Goal: Task Accomplishment & Management: Use online tool/utility

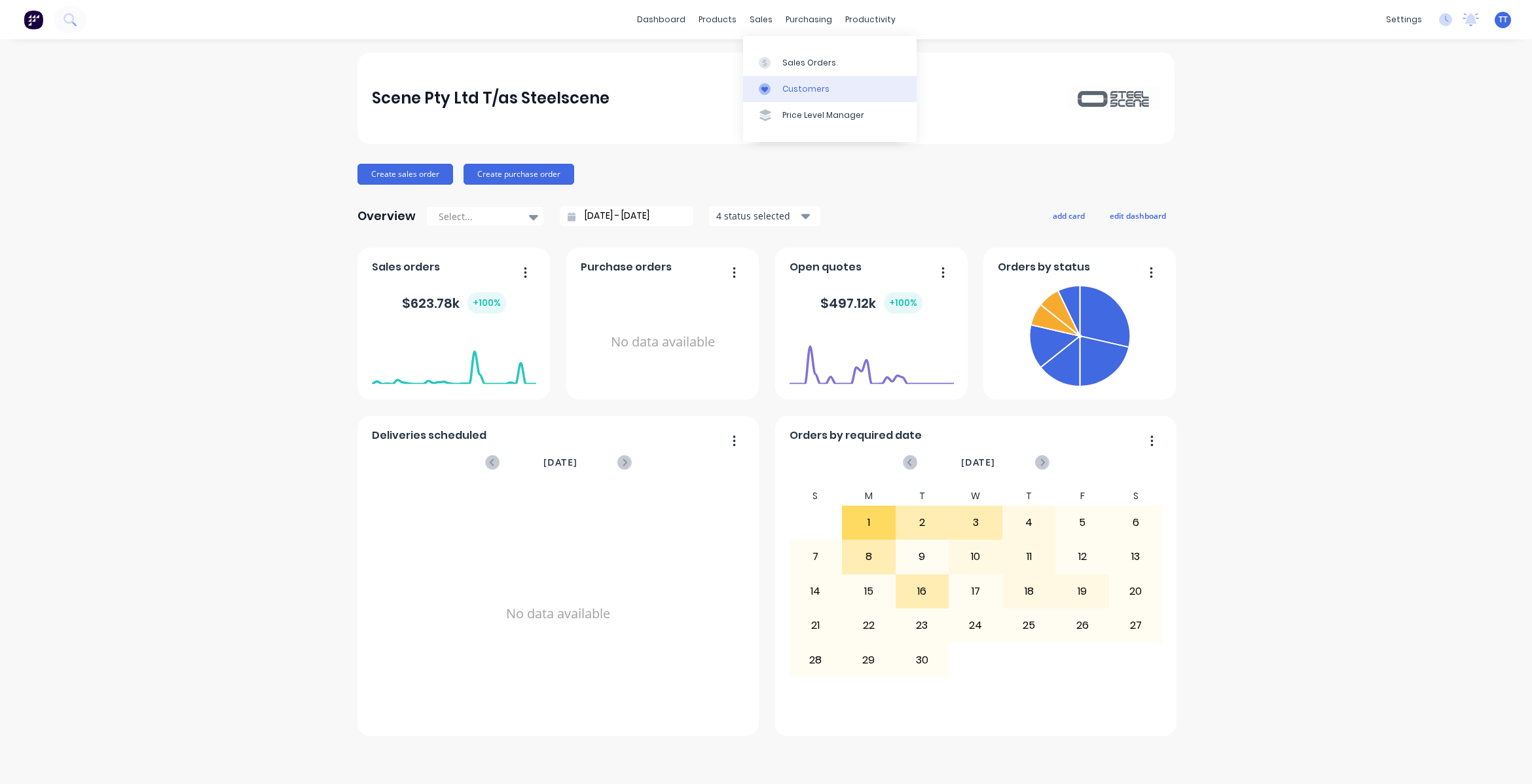
click at [794, 87] on div "Customers" at bounding box center [806, 89] width 47 height 12
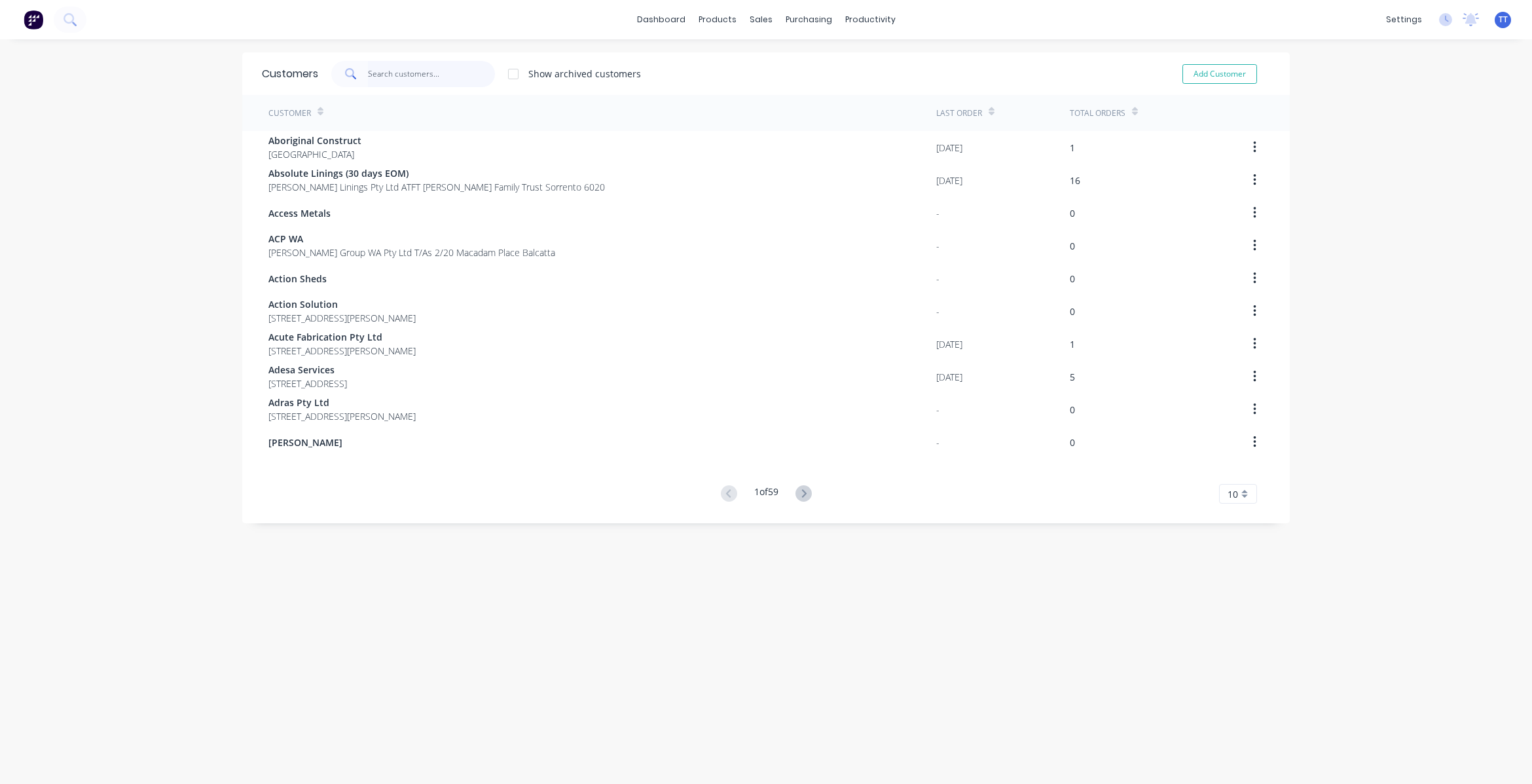
click at [424, 66] on input "text" at bounding box center [432, 74] width 128 height 26
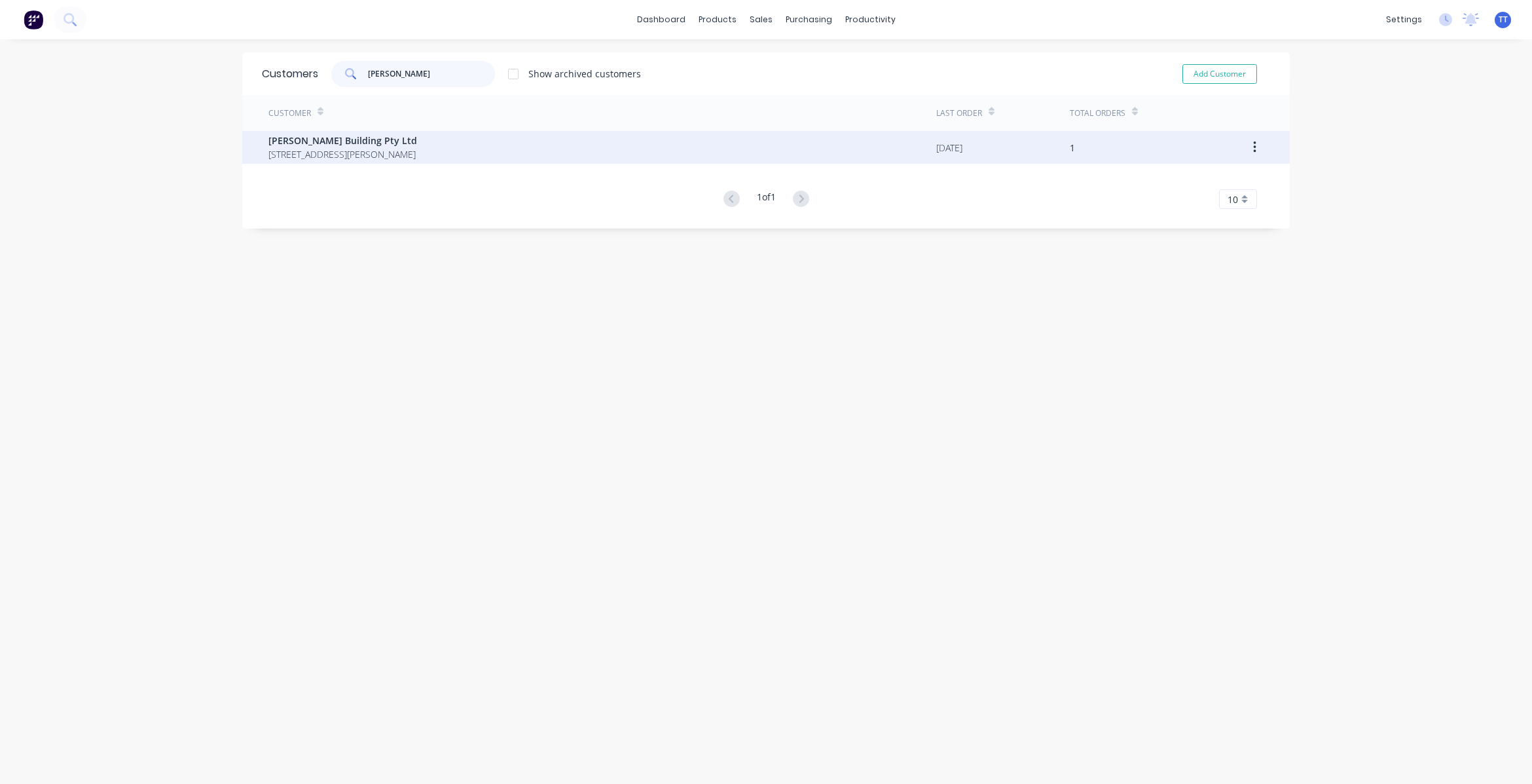
type input "[PERSON_NAME]"
click at [365, 138] on span "[PERSON_NAME] Building Pty Ltd" at bounding box center [343, 140] width 148 height 14
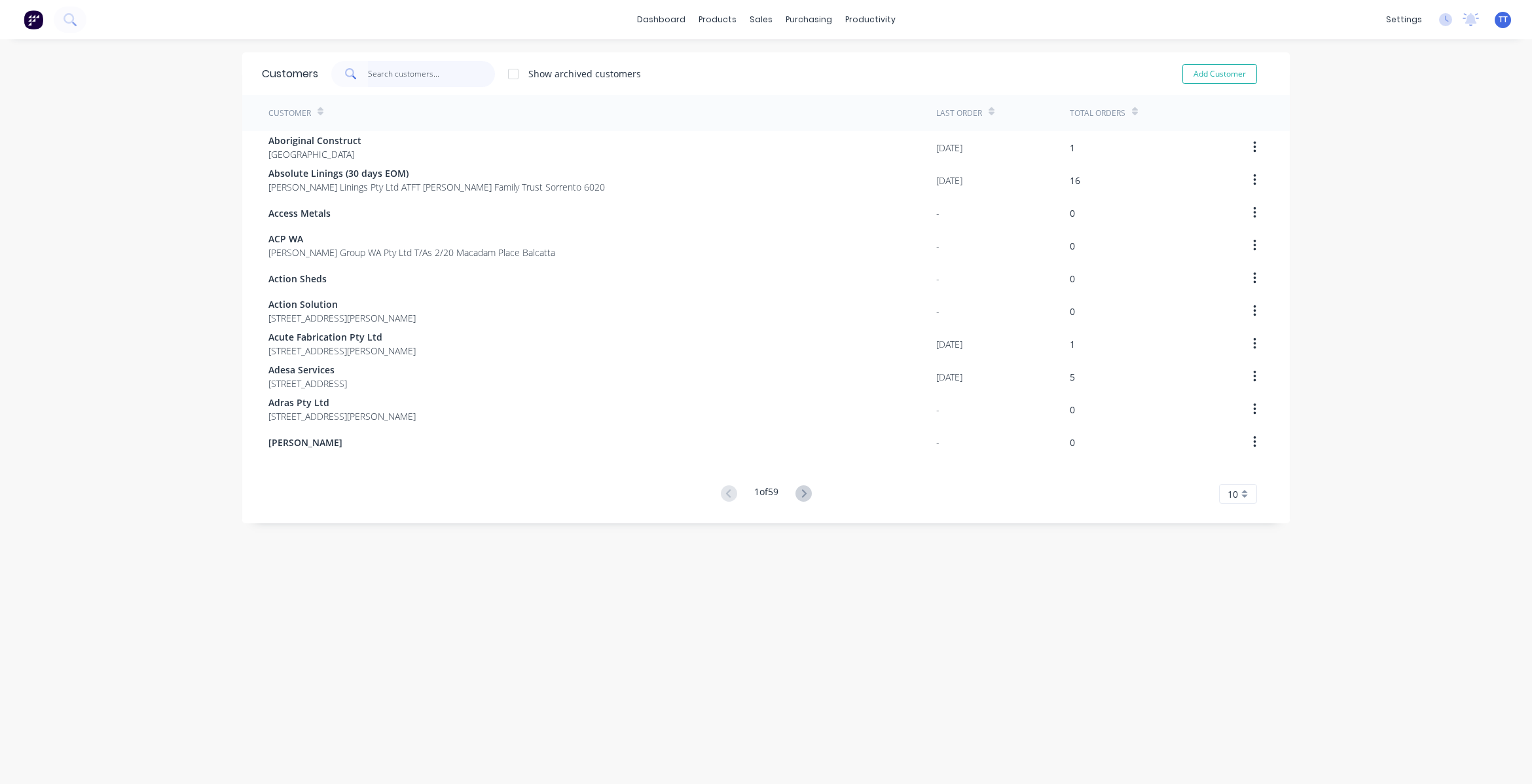
click at [383, 76] on input "text" at bounding box center [432, 74] width 128 height 26
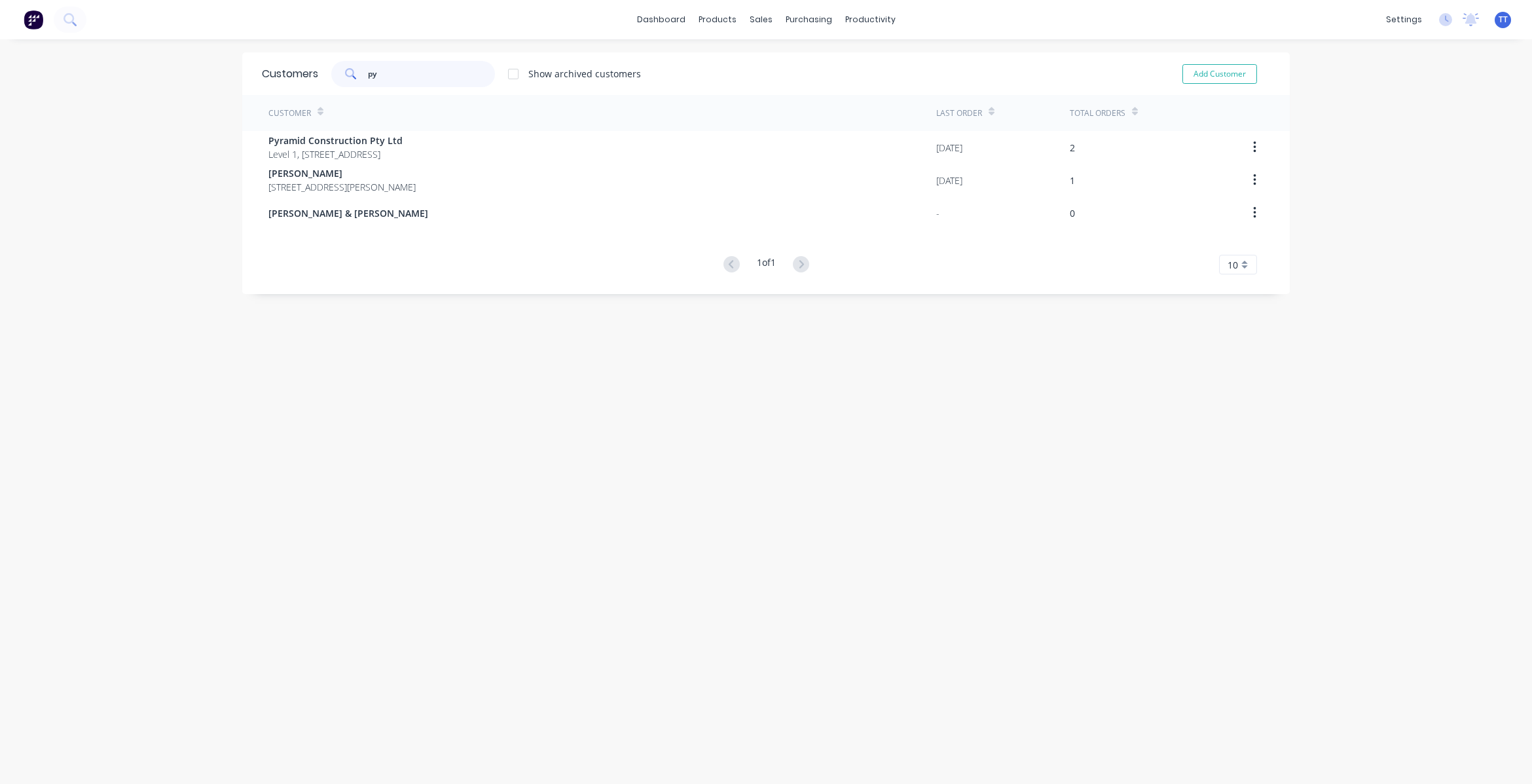
type input "p"
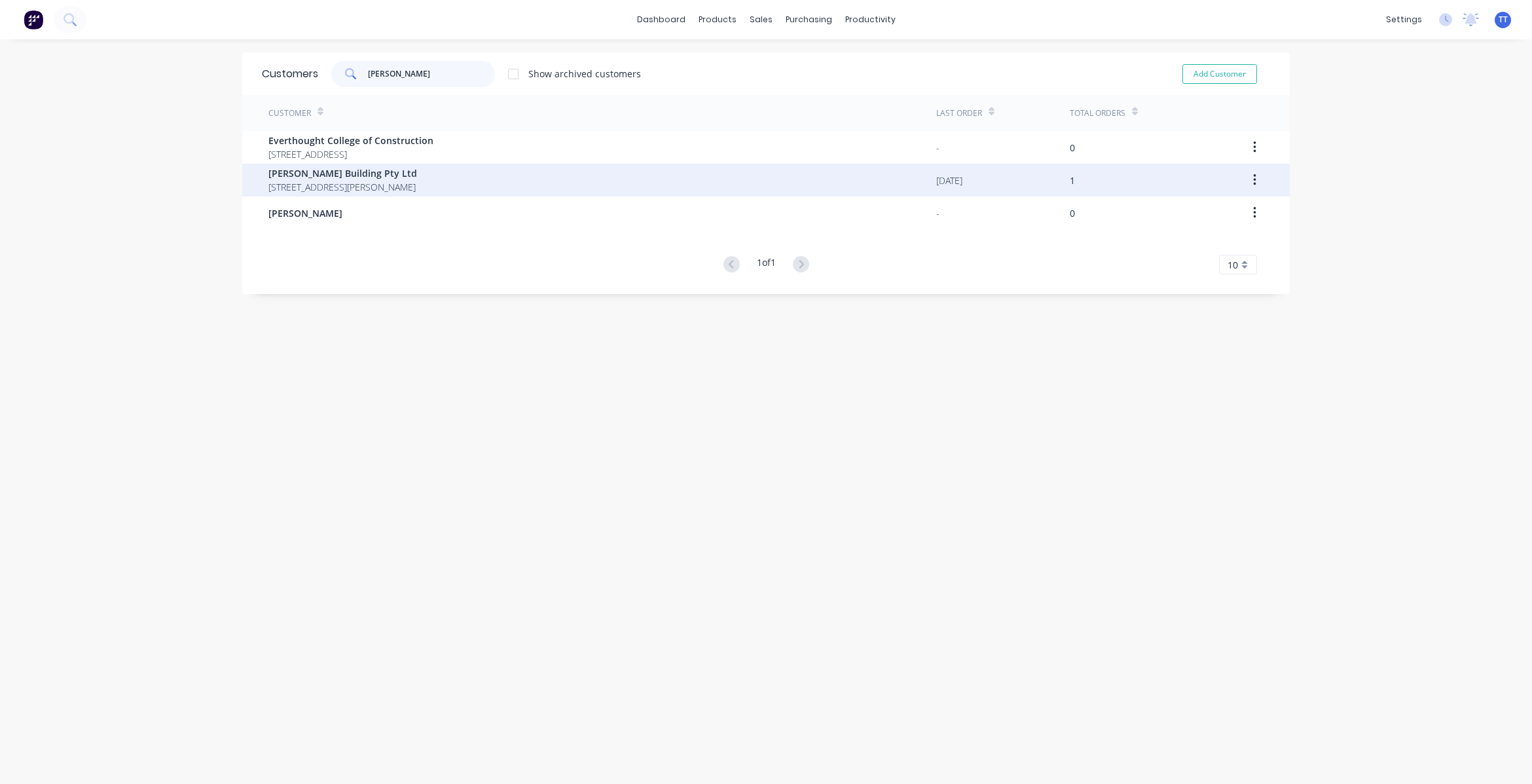
type input "[PERSON_NAME]"
click at [368, 175] on span "[PERSON_NAME] Building Pty Ltd" at bounding box center [343, 173] width 148 height 14
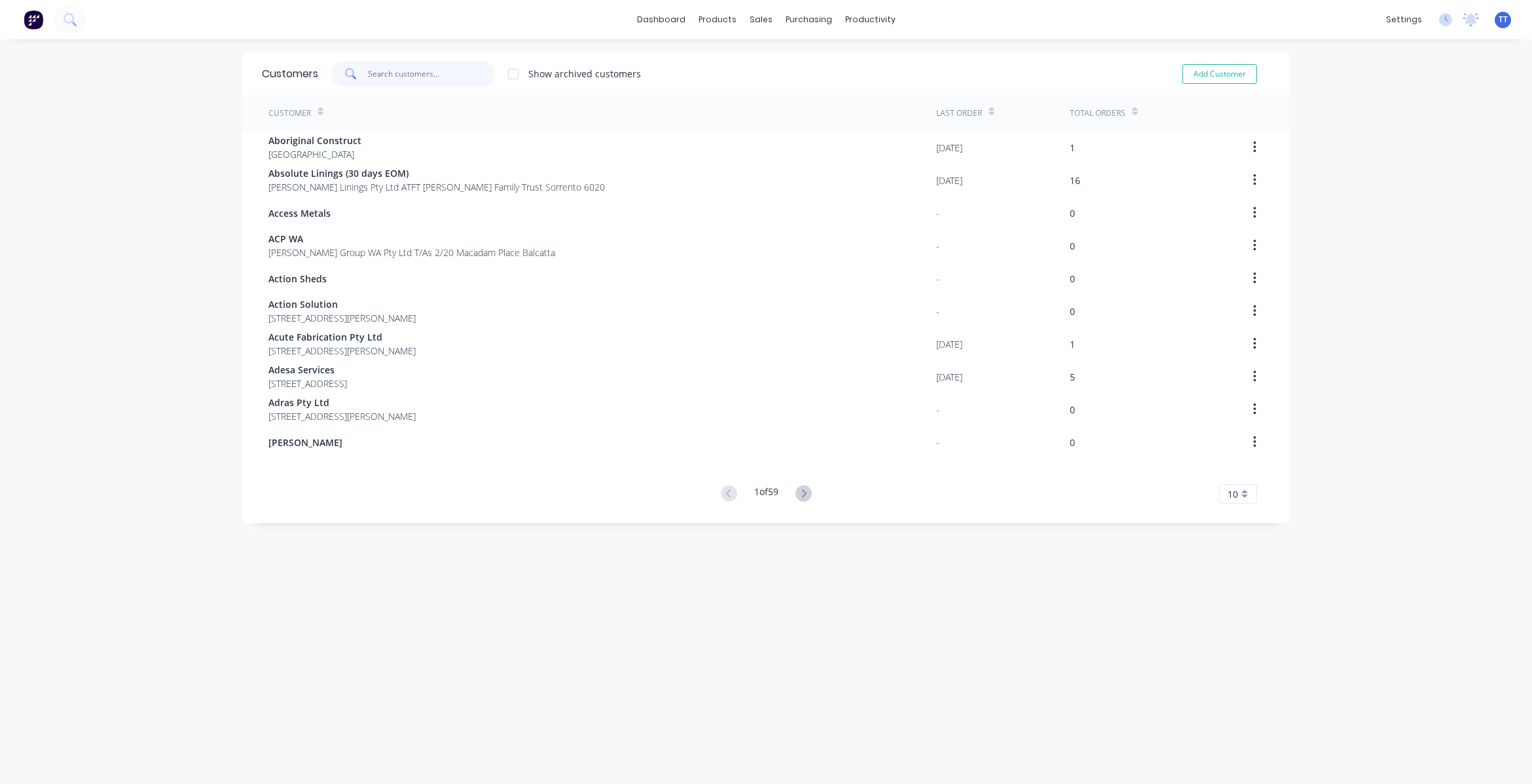
click at [401, 66] on input "text" at bounding box center [432, 74] width 128 height 26
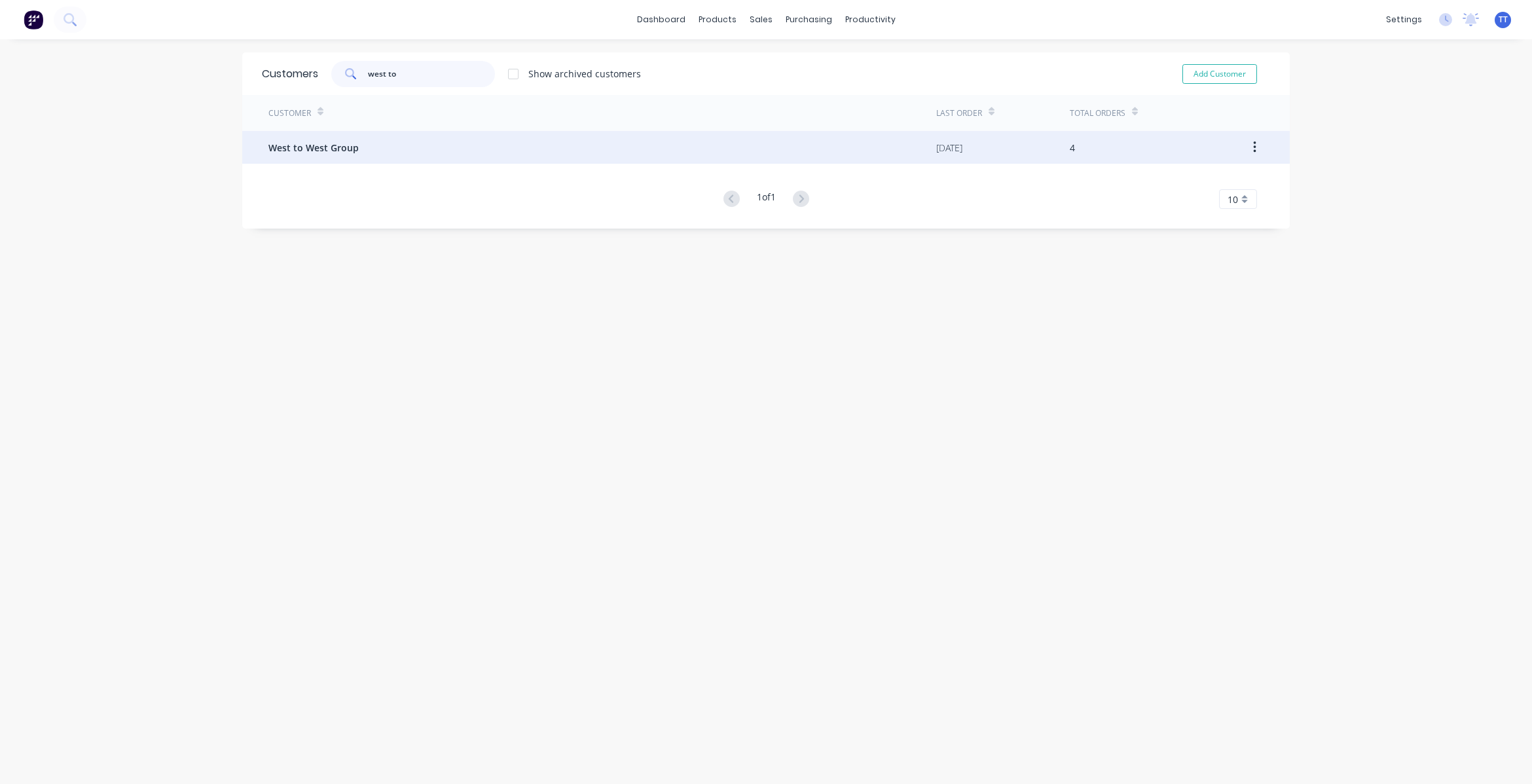
type input "west to"
click at [326, 151] on span "West to West Group" at bounding box center [313, 147] width 90 height 14
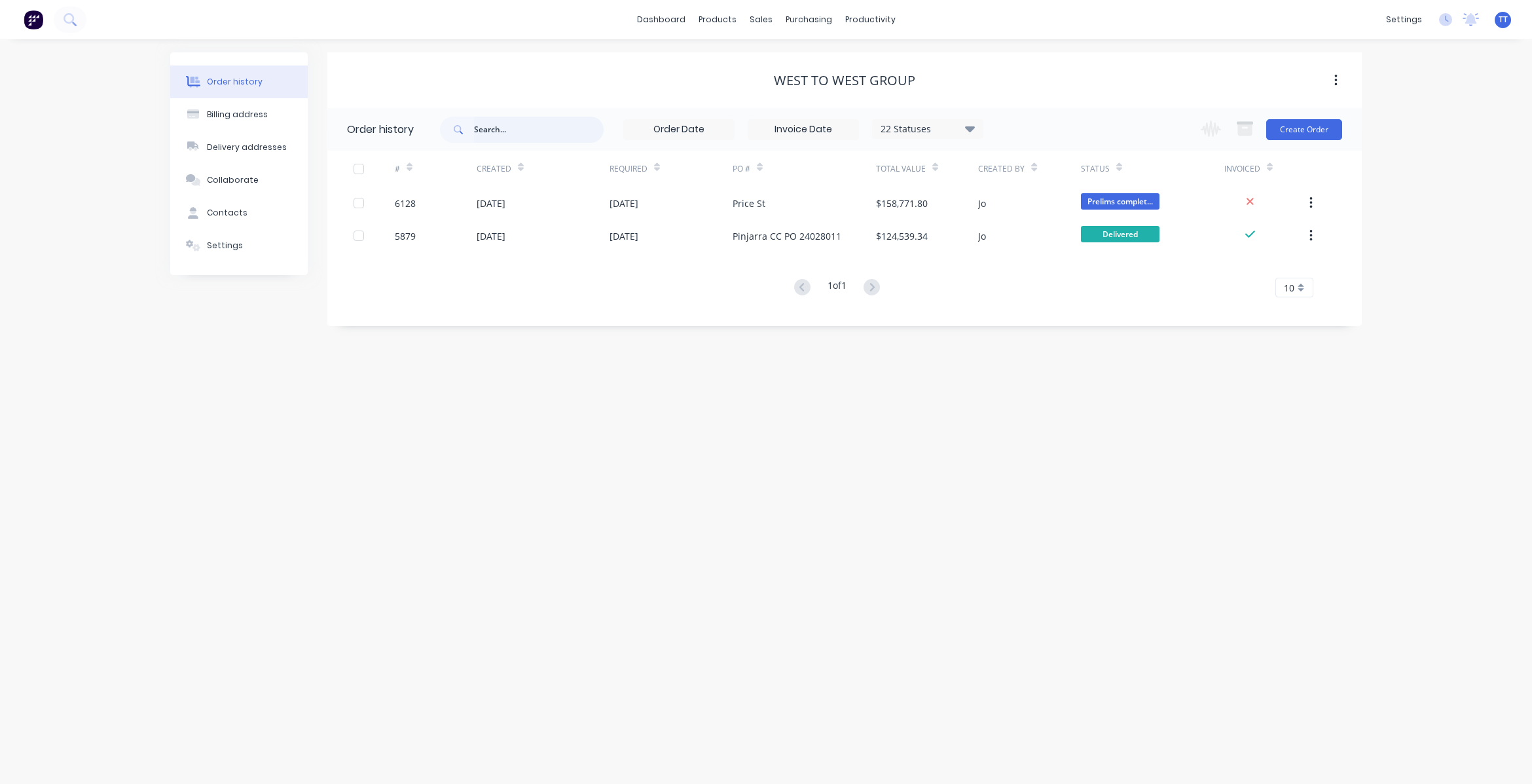
click at [485, 126] on input "text" at bounding box center [539, 130] width 130 height 26
click at [492, 134] on input "text" at bounding box center [539, 130] width 130 height 26
click at [758, 18] on div "sales" at bounding box center [761, 19] width 36 height 19
click at [803, 66] on div "Sales Orders" at bounding box center [809, 63] width 54 height 12
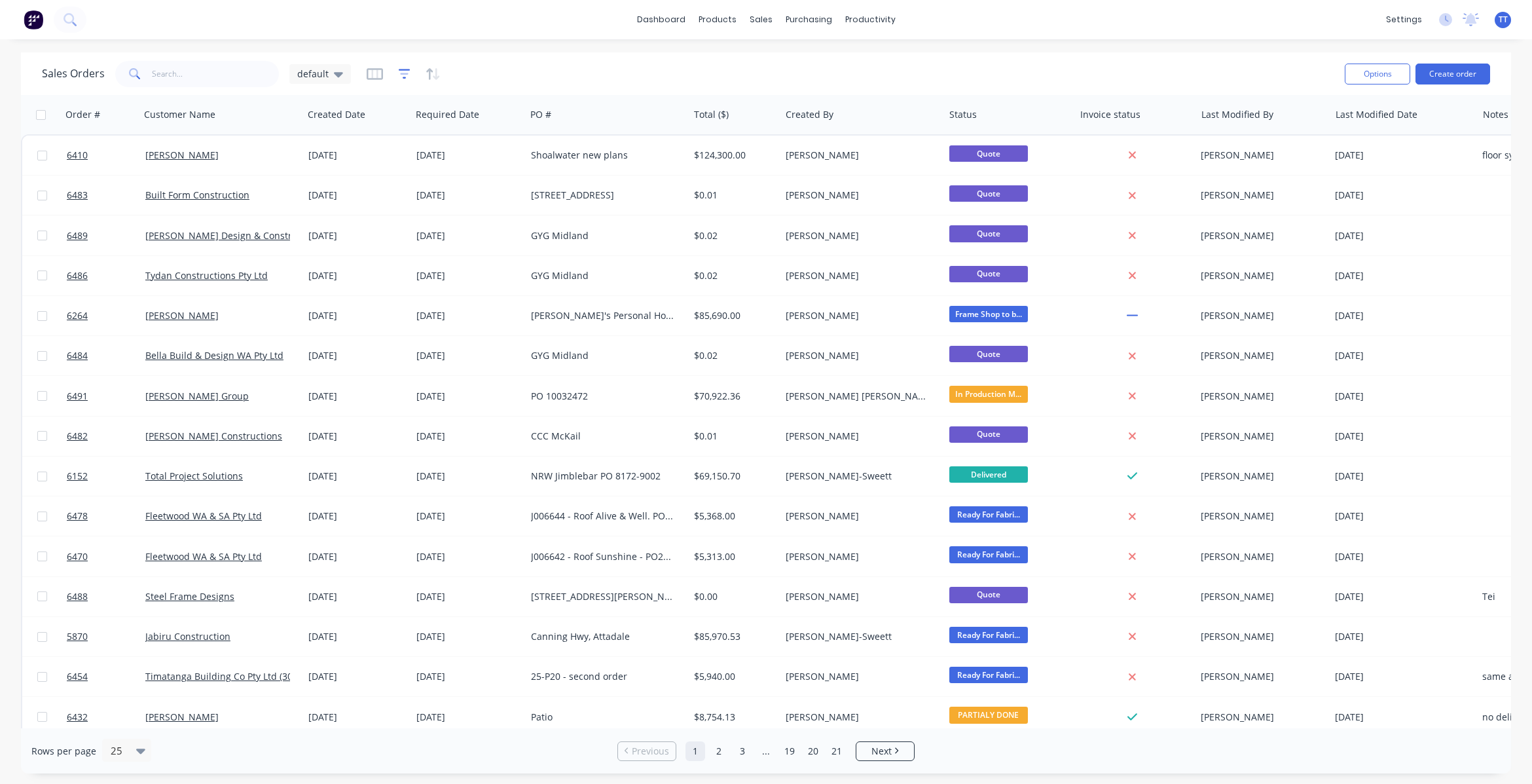
click at [401, 76] on icon "button" at bounding box center [404, 74] width 12 height 13
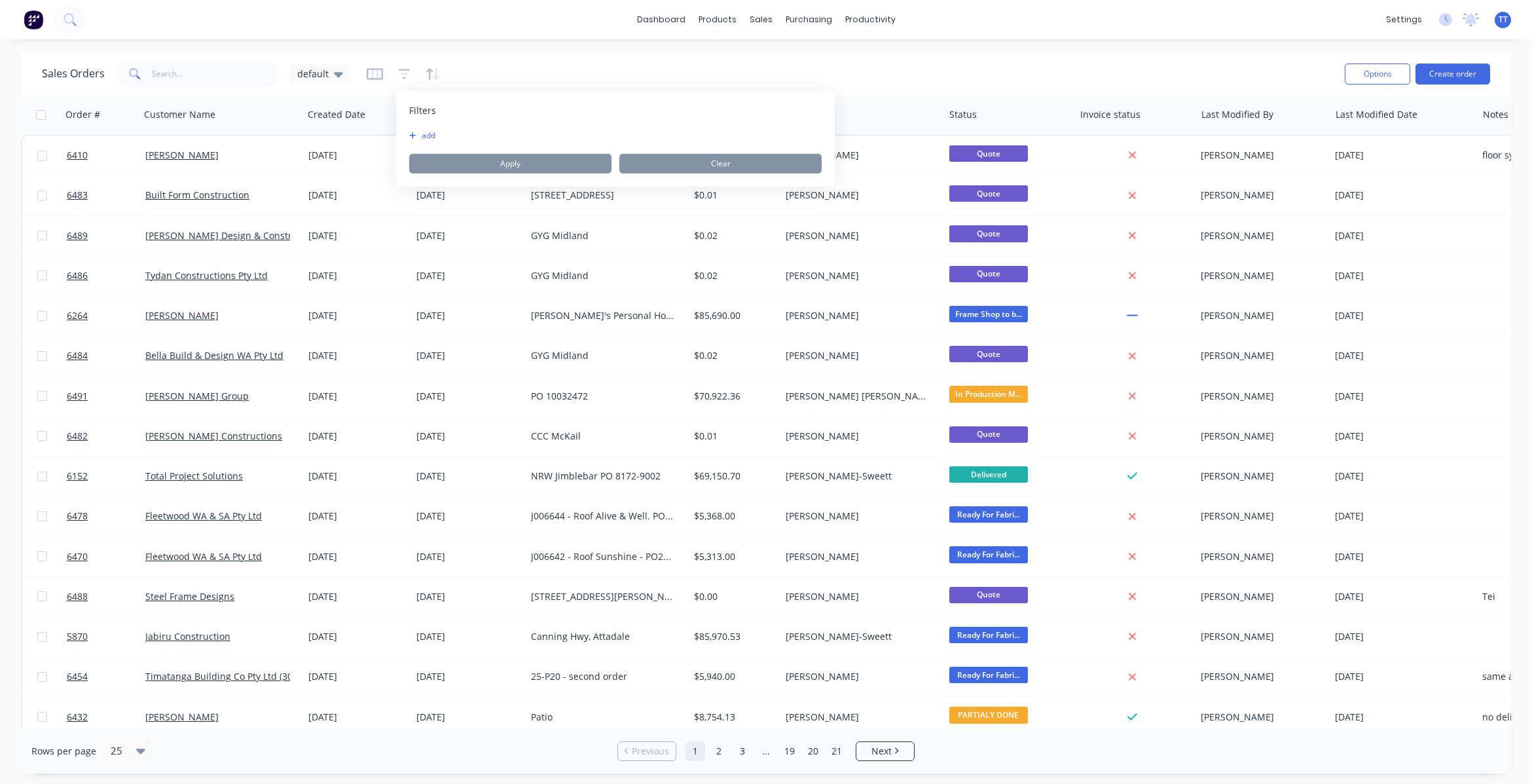
click at [436, 133] on button "add" at bounding box center [425, 135] width 32 height 11
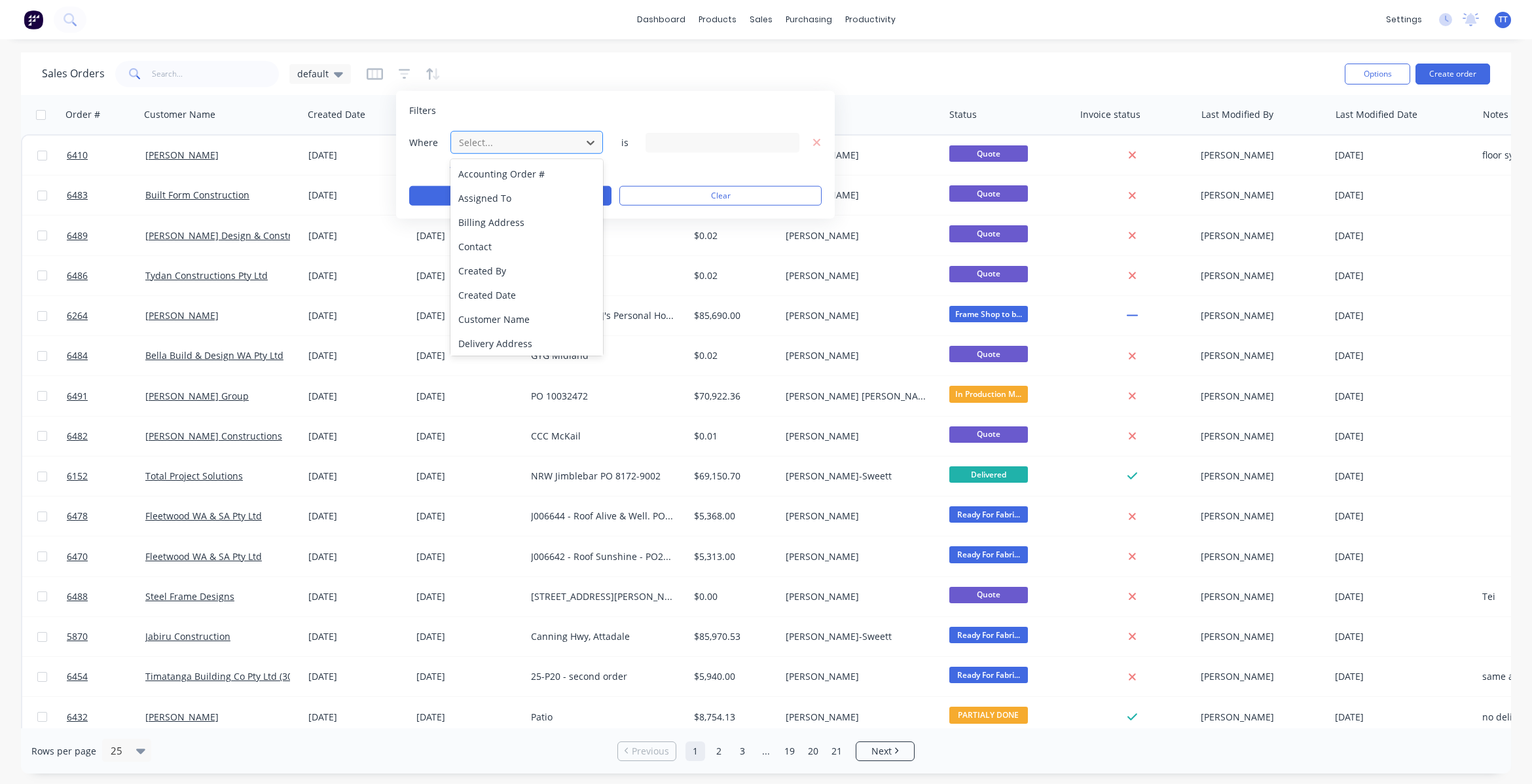
click at [552, 140] on div at bounding box center [516, 142] width 117 height 17
click at [514, 339] on div "Status" at bounding box center [527, 342] width 153 height 24
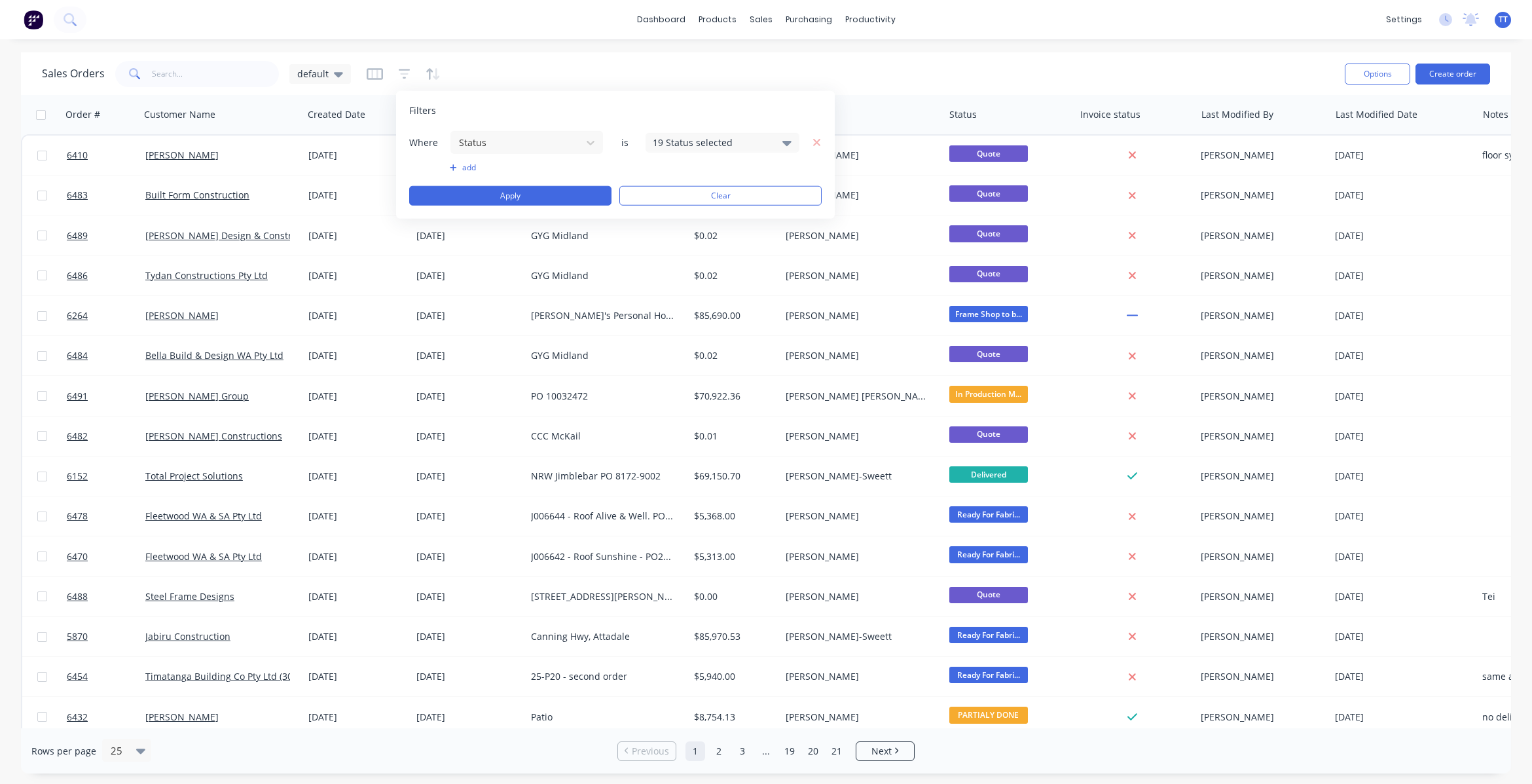
click at [786, 139] on icon at bounding box center [787, 142] width 9 height 14
click at [691, 206] on button "All" at bounding box center [760, 215] width 229 height 26
click at [545, 197] on button "Apply" at bounding box center [510, 195] width 202 height 19
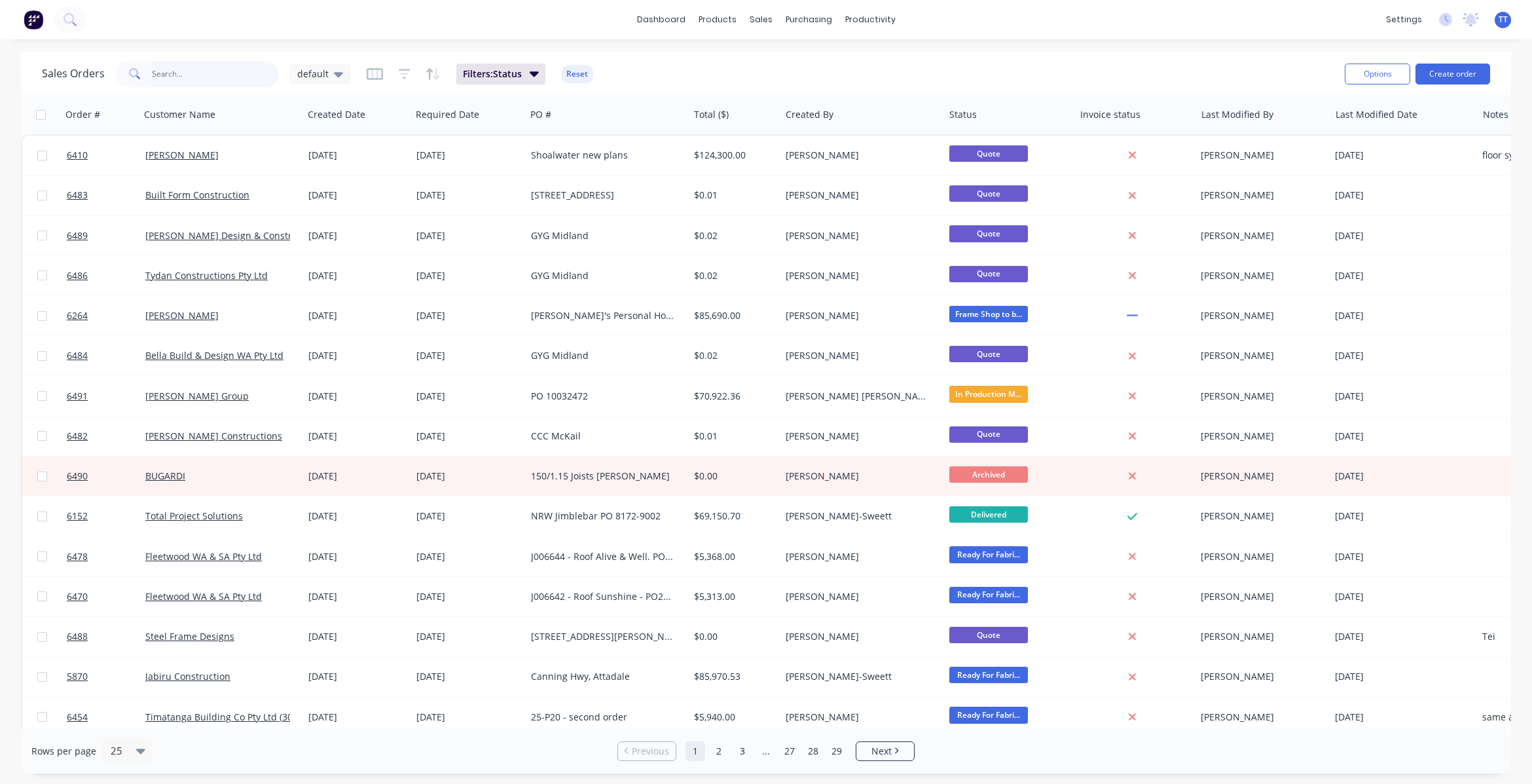
click at [184, 69] on input "text" at bounding box center [215, 74] width 128 height 26
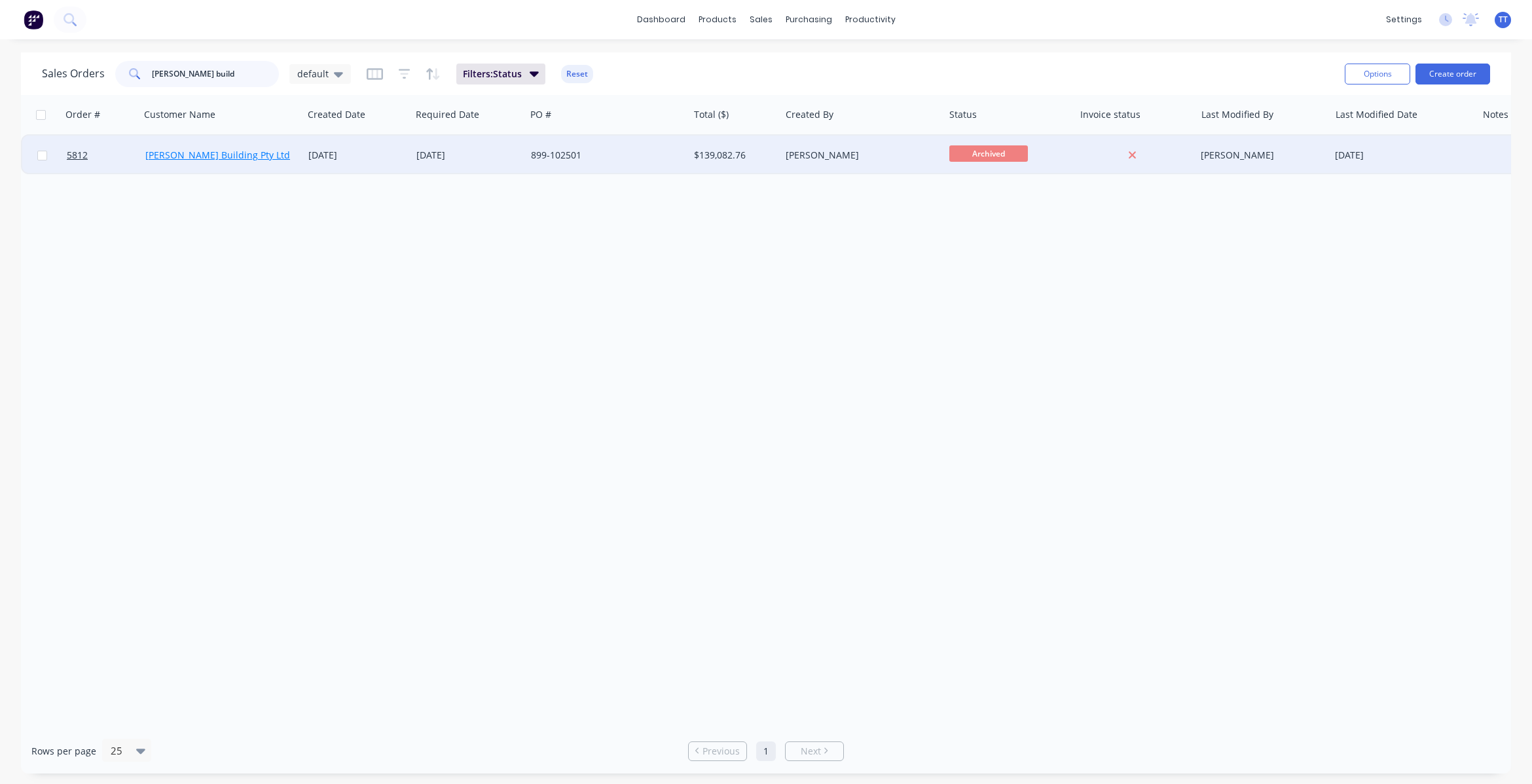
type input "[PERSON_NAME] build"
click at [197, 154] on link "[PERSON_NAME] Building Pty Ltd" at bounding box center [218, 154] width 145 height 12
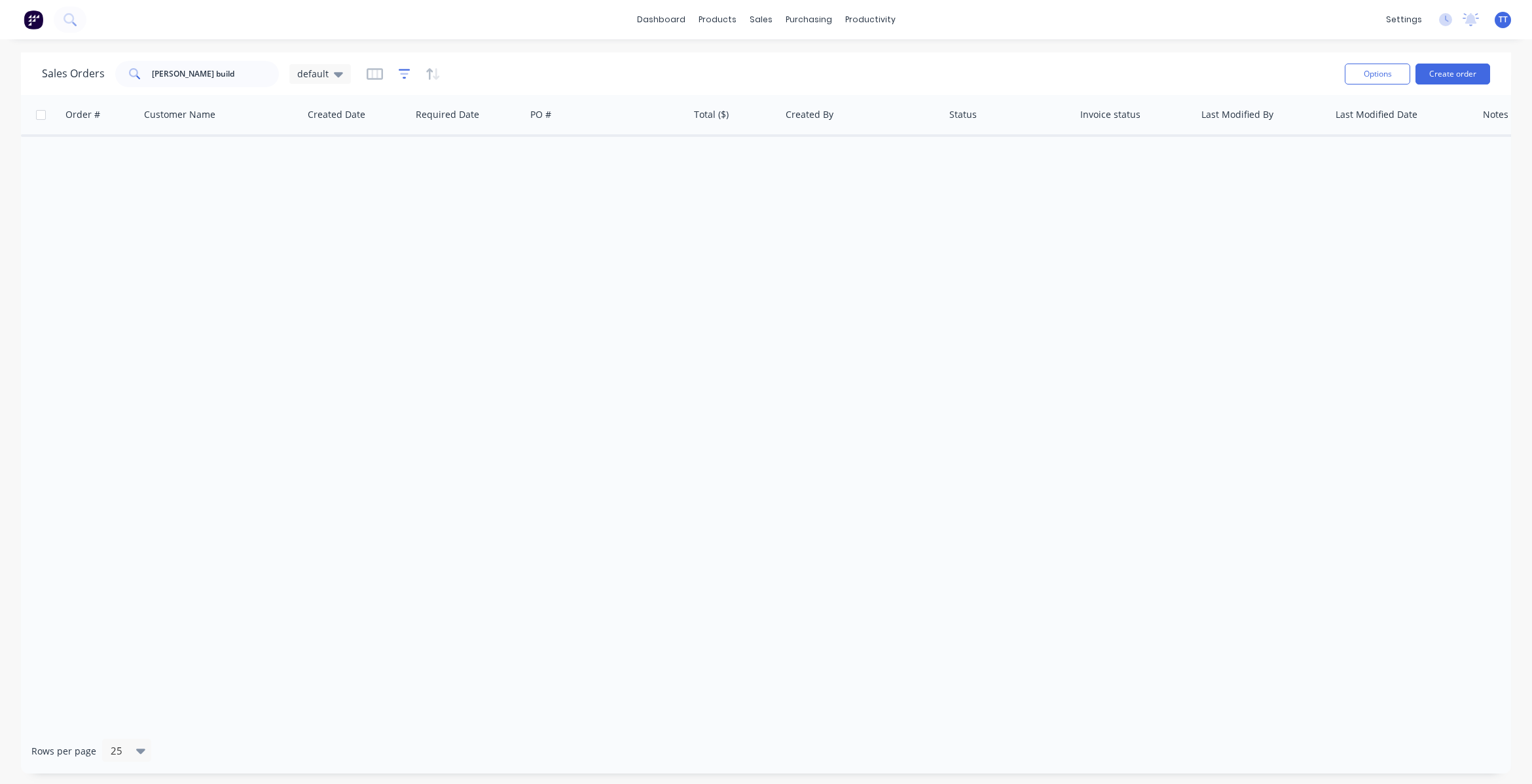
click at [401, 71] on icon "button" at bounding box center [404, 74] width 12 height 13
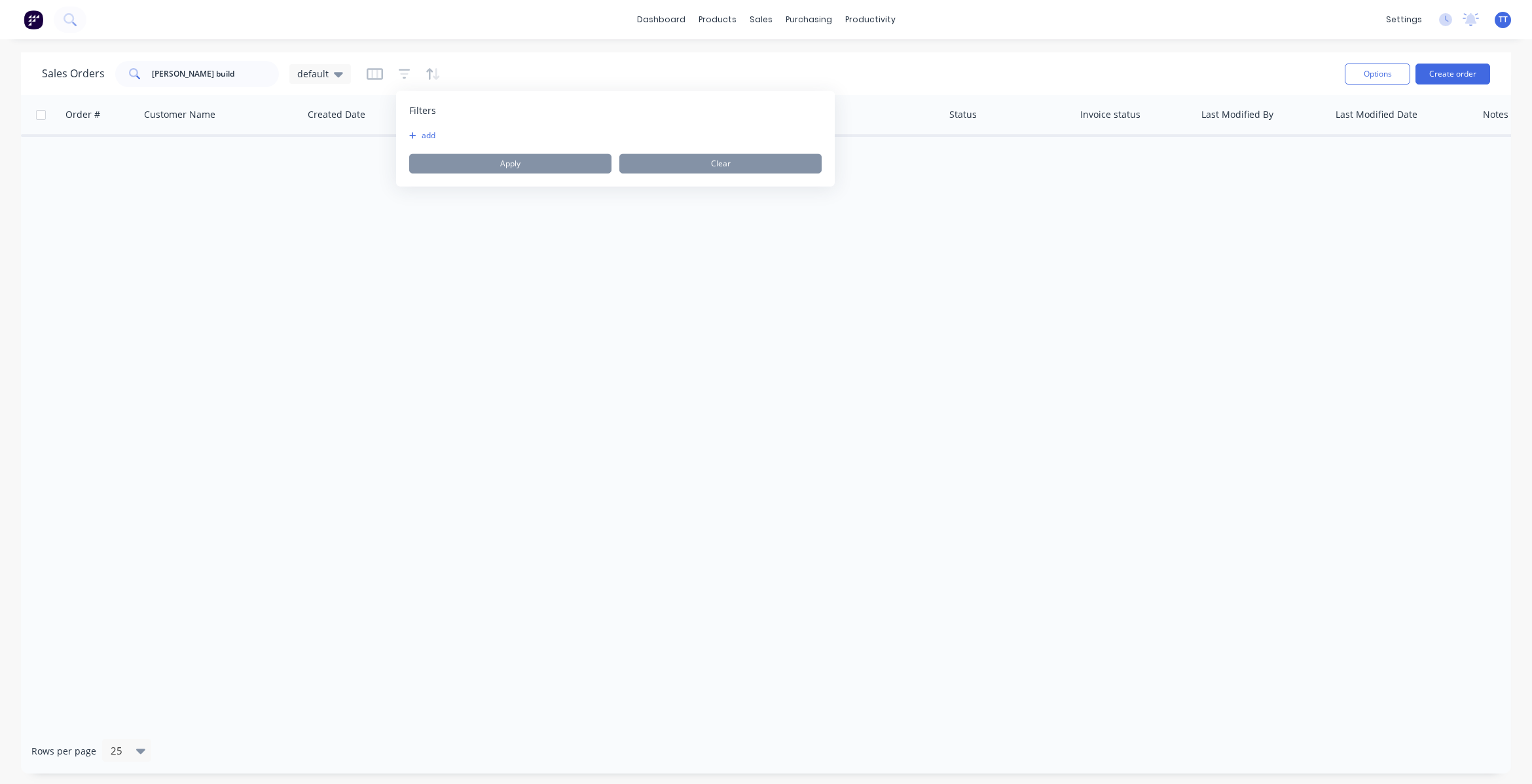
click at [424, 130] on button "add" at bounding box center [425, 135] width 32 height 11
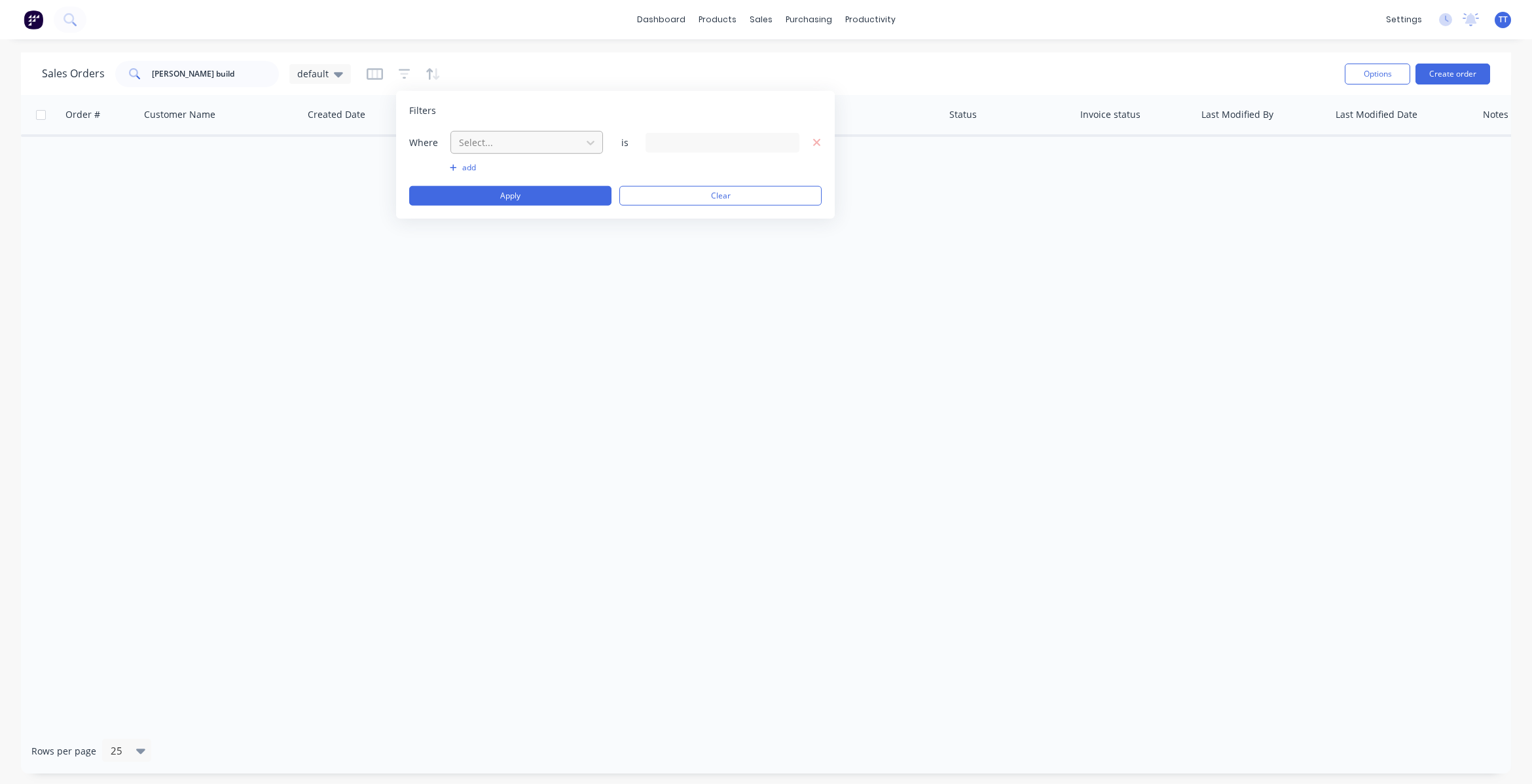
click at [561, 141] on div at bounding box center [516, 142] width 117 height 17
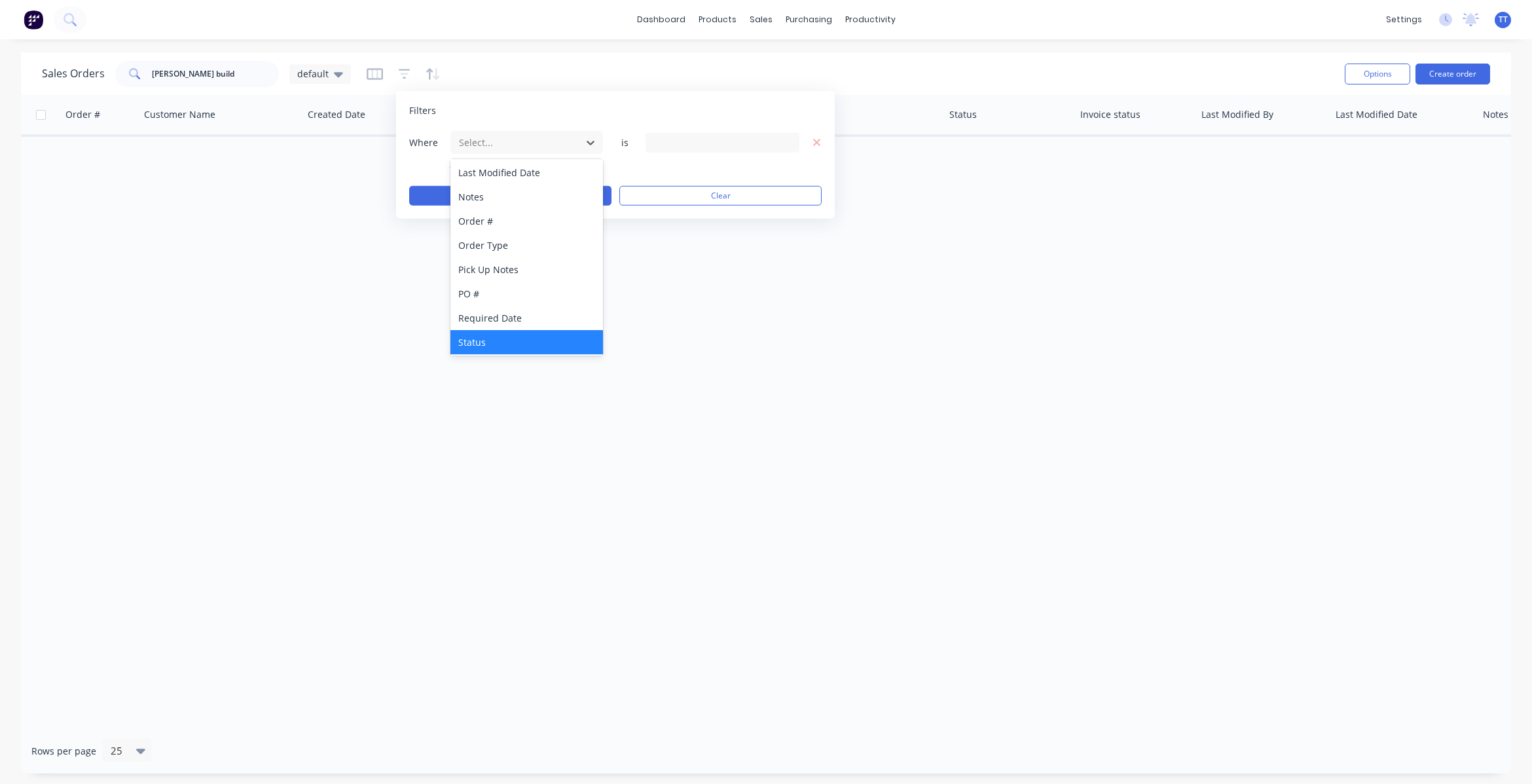
click at [499, 341] on div "Status" at bounding box center [527, 342] width 153 height 24
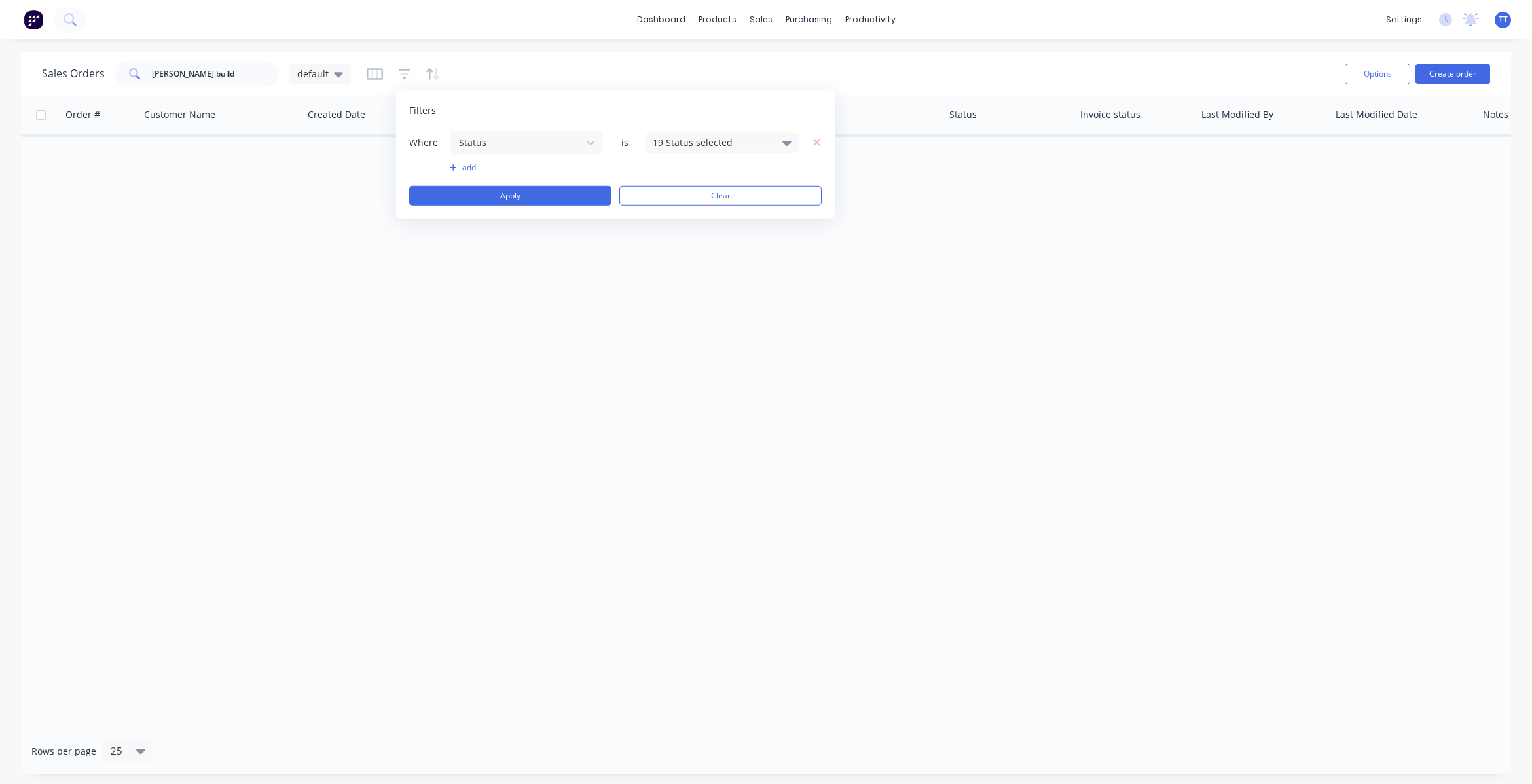
click at [783, 136] on icon at bounding box center [787, 142] width 9 height 14
click at [669, 216] on div at bounding box center [667, 215] width 26 height 26
click at [506, 200] on button "Apply" at bounding box center [510, 195] width 202 height 19
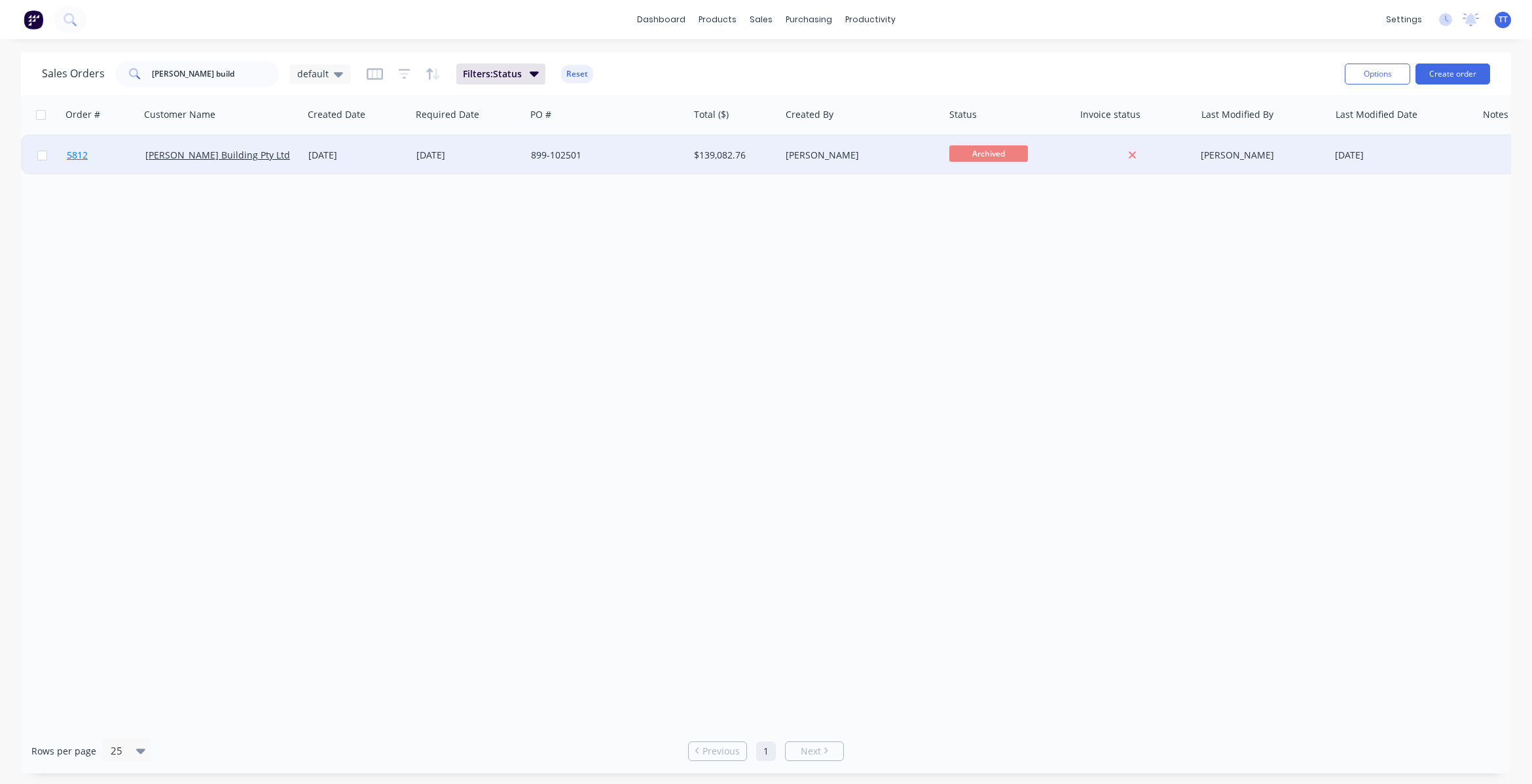
click at [81, 154] on span "5812" at bounding box center [77, 155] width 21 height 13
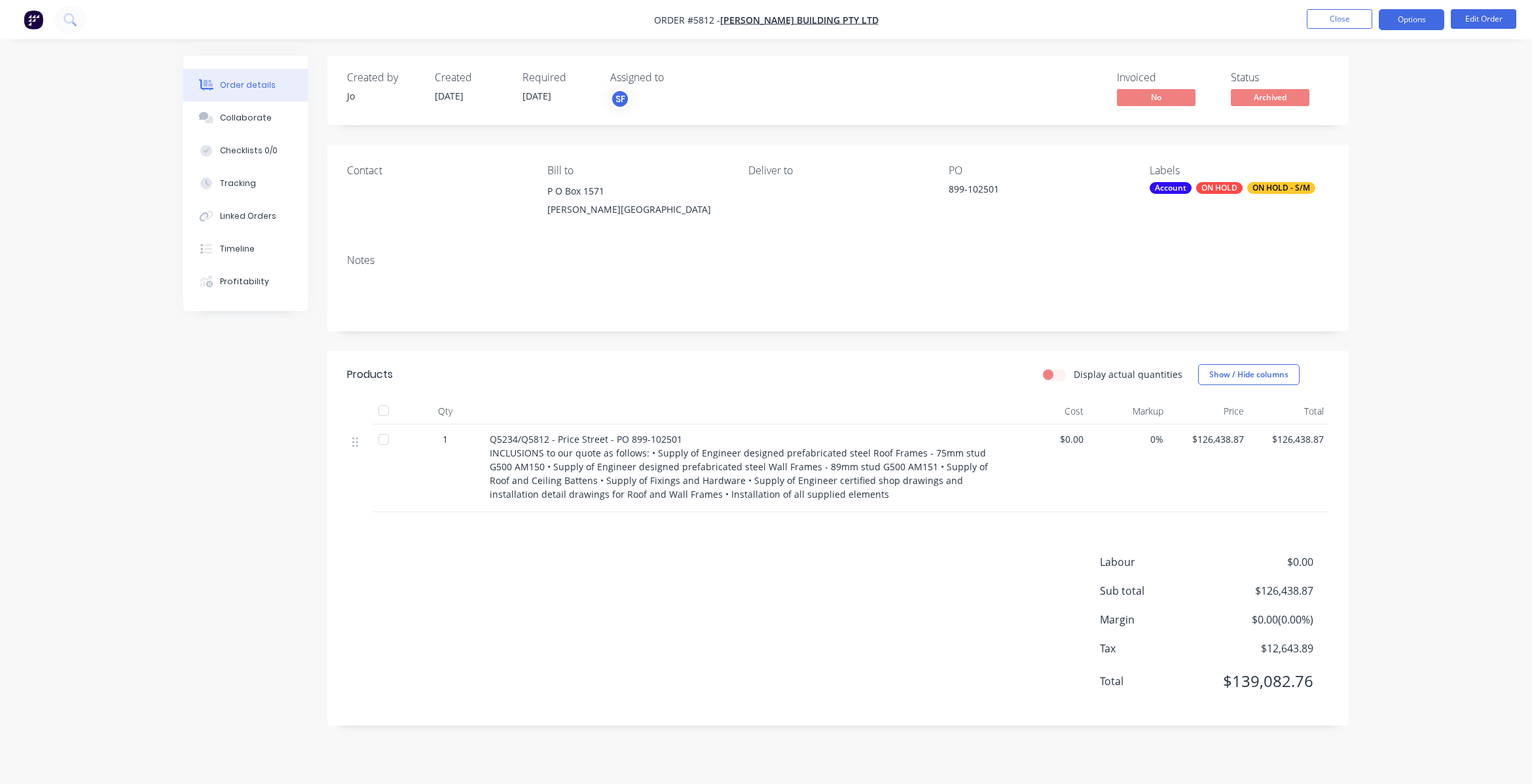
click at [1412, 15] on button "Options" at bounding box center [1412, 19] width 66 height 21
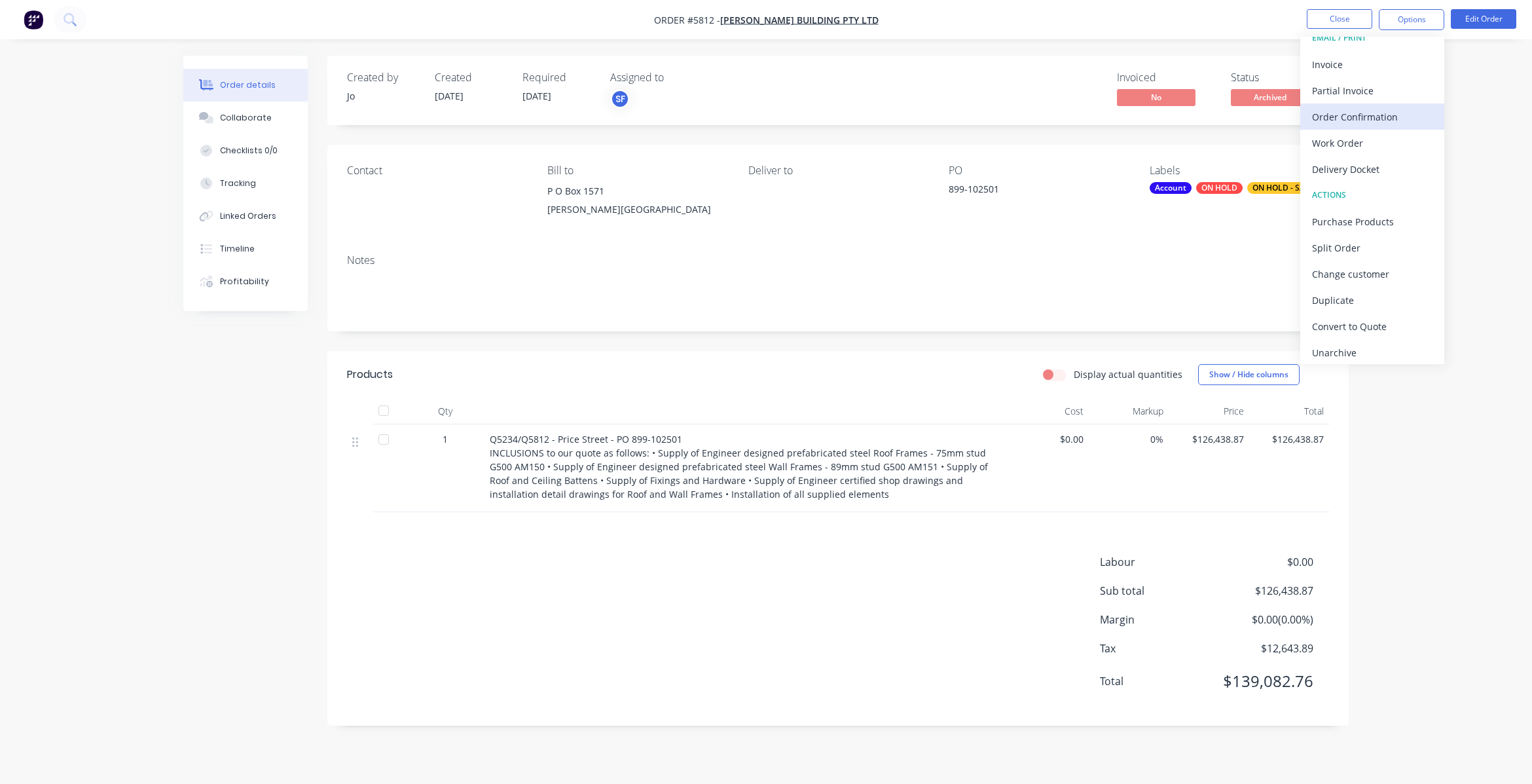
scroll to position [19, 0]
click at [1359, 319] on div "Convert to Quote" at bounding box center [1372, 321] width 120 height 19
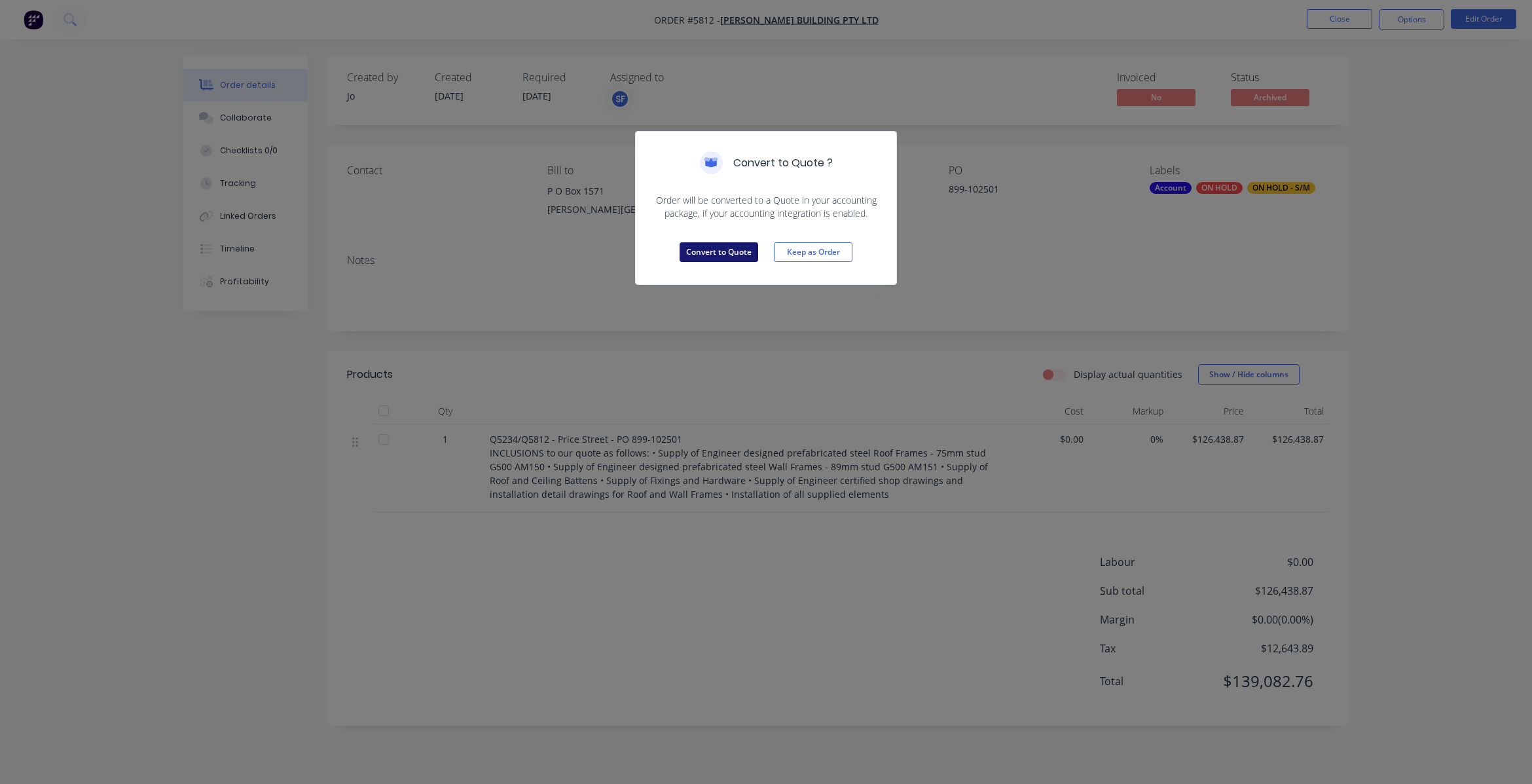
click at [724, 252] on button "Convert to Quote" at bounding box center [718, 251] width 79 height 19
